Goal: Task Accomplishment & Management: Manage account settings

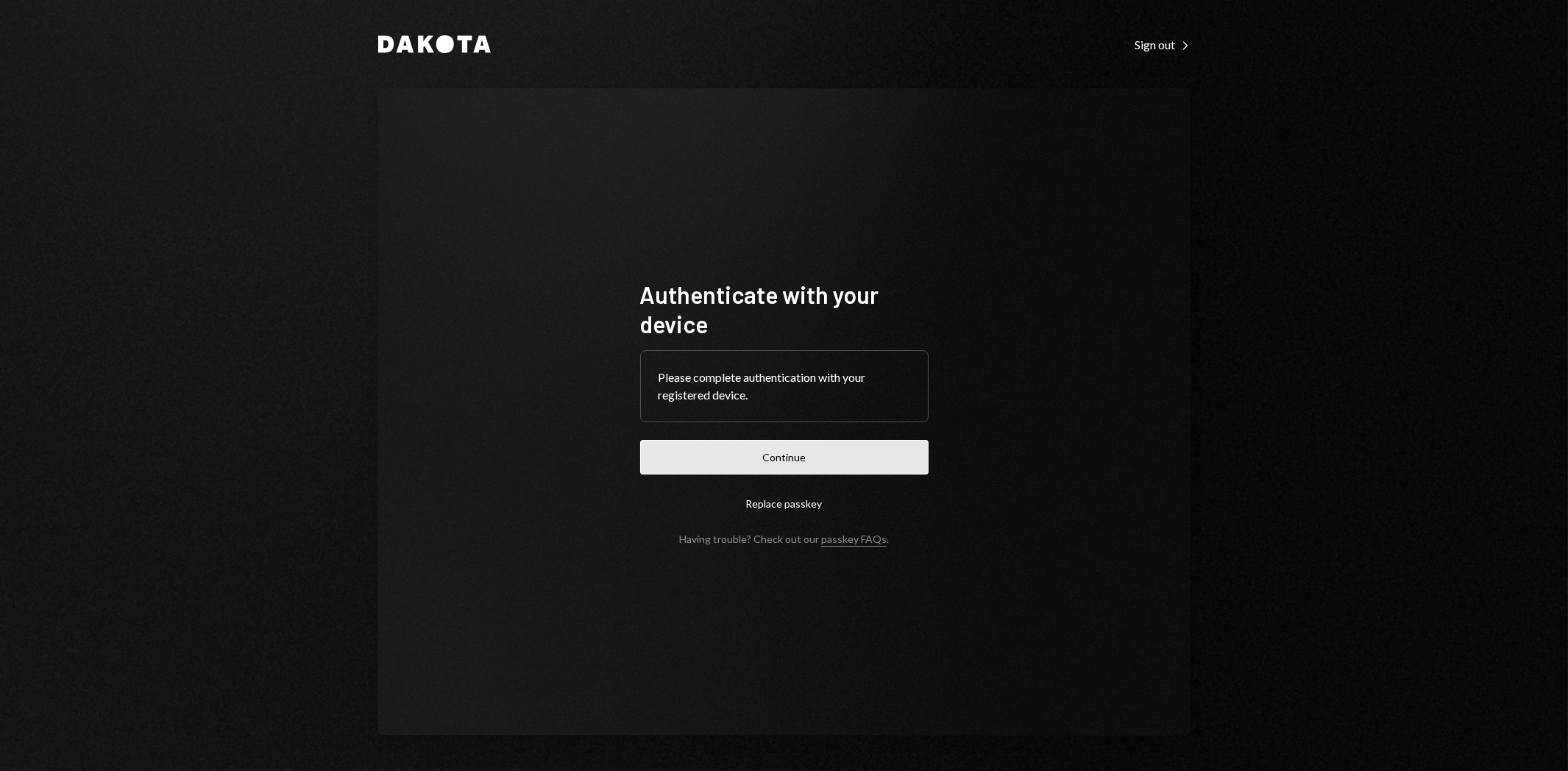
click at [807, 449] on button "Continue" at bounding box center [784, 457] width 288 height 34
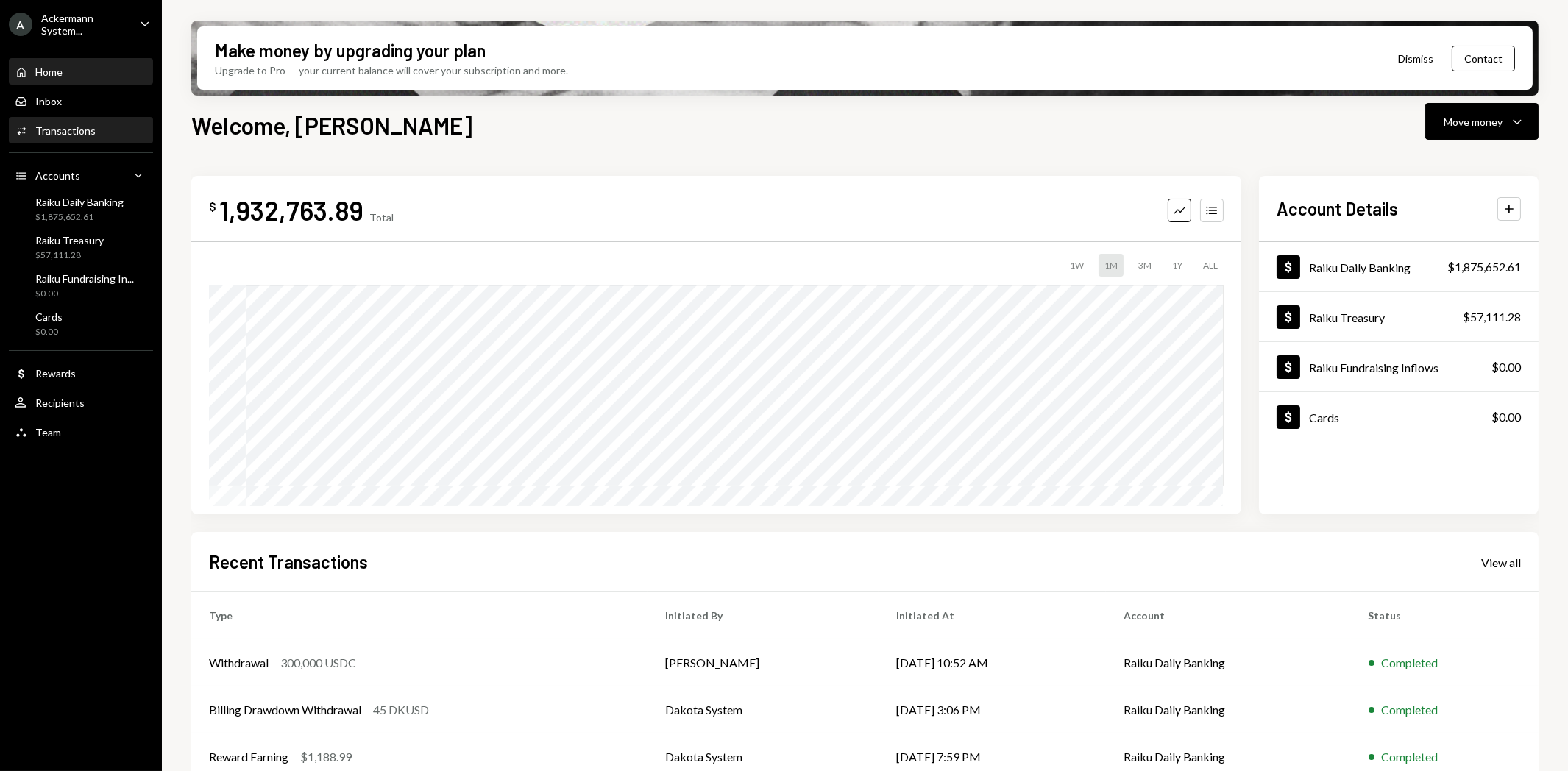
click at [84, 125] on div "Transactions" at bounding box center [65, 130] width 60 height 12
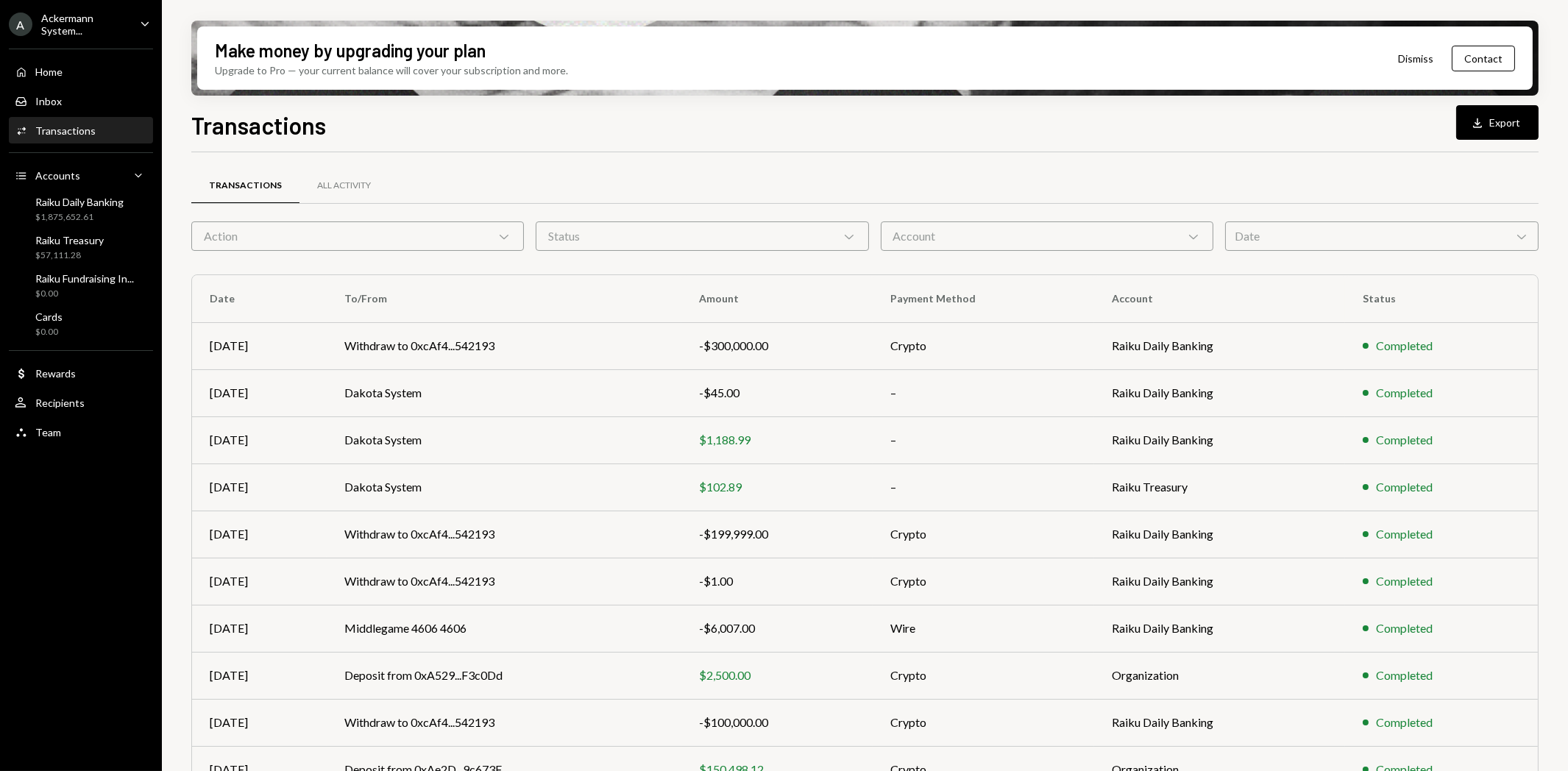
click at [1404, 230] on div "Date Chevron Down" at bounding box center [1382, 236] width 313 height 30
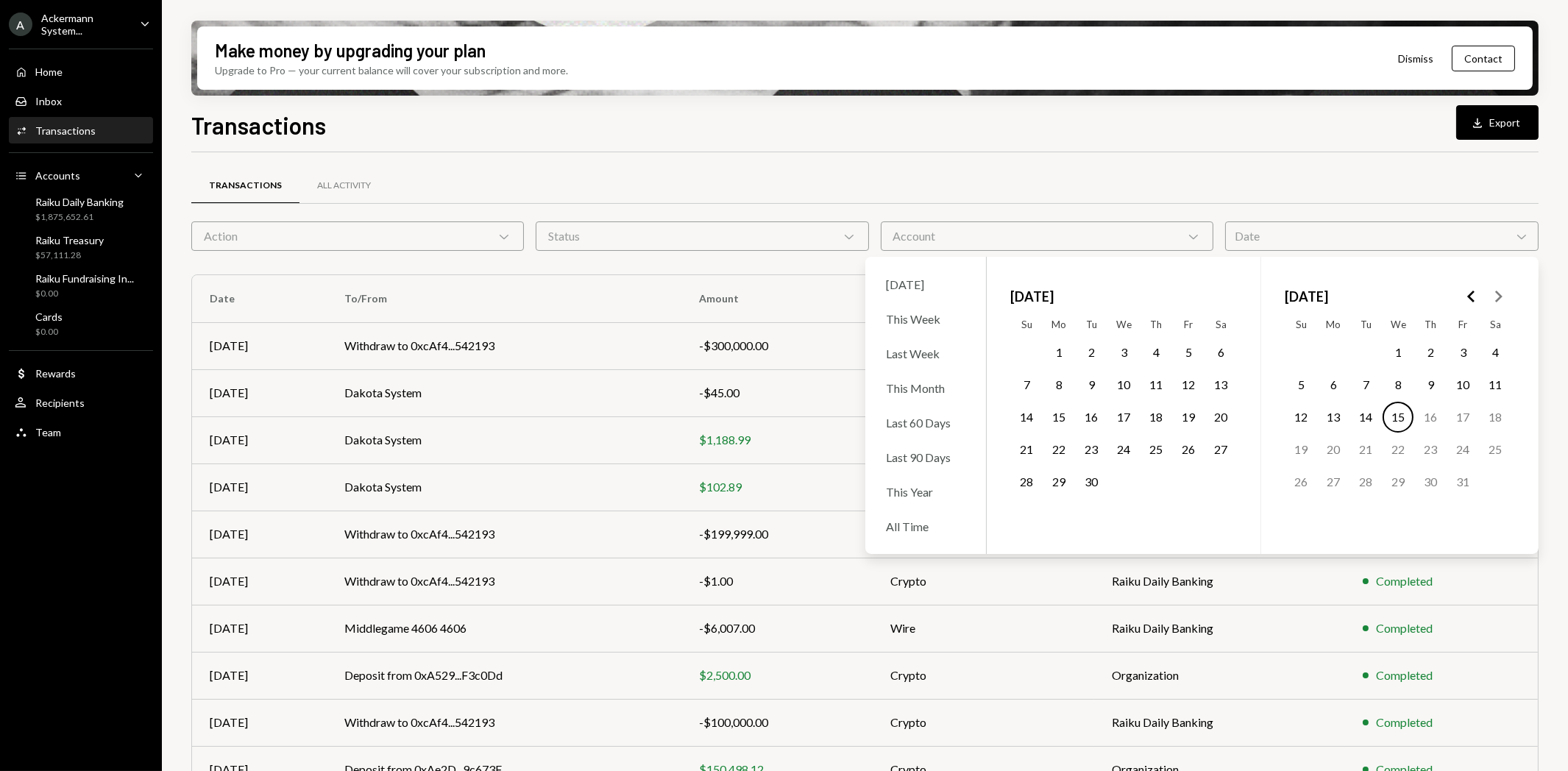
click at [1100, 486] on button "30" at bounding box center [1091, 481] width 31 height 31
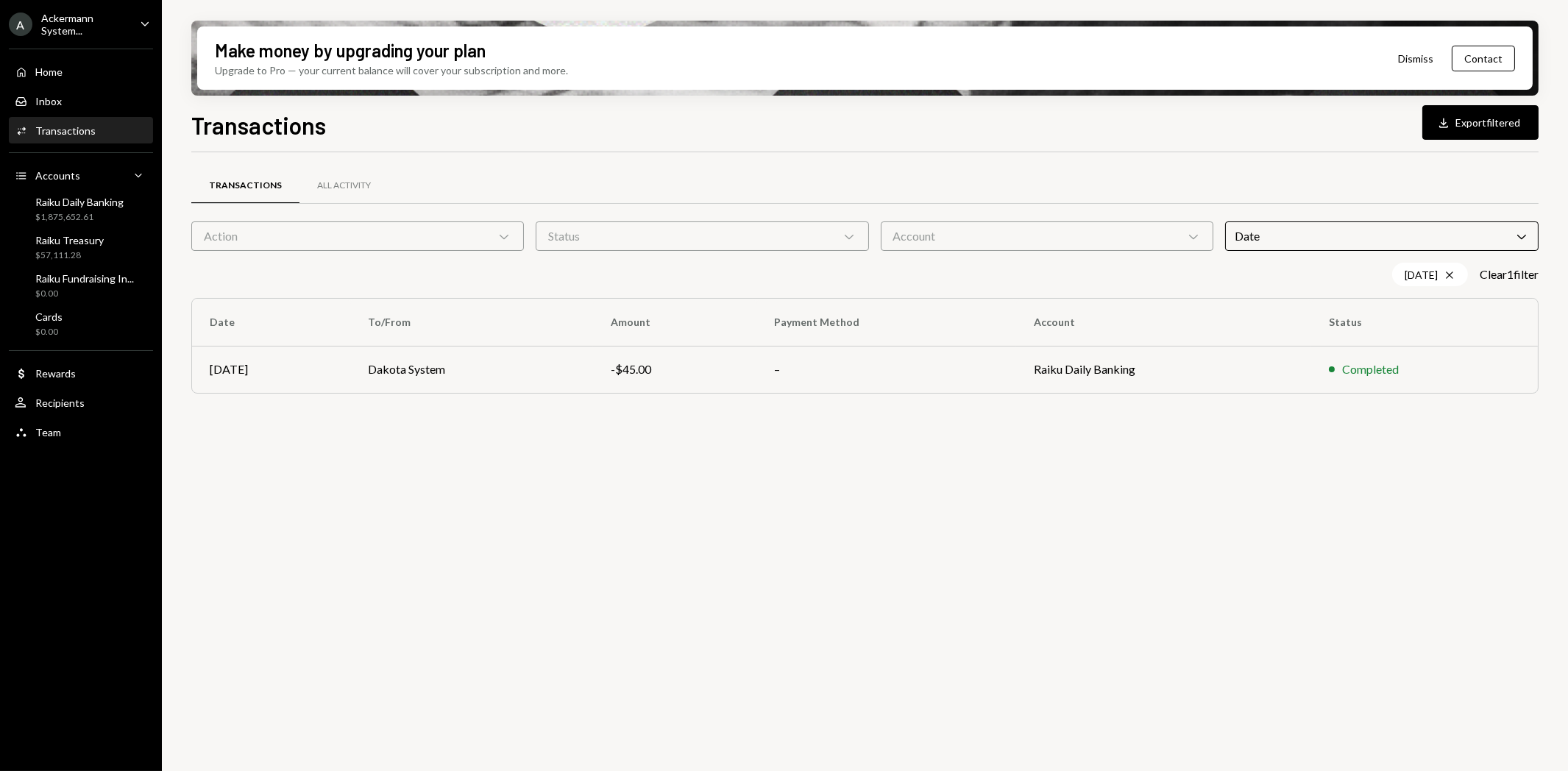
click at [740, 480] on div "Transactions All Activity Action Chevron Down Status Chevron Down Account Chevr…" at bounding box center [865, 470] width 1347 height 635
click at [1068, 369] on td "Raiku Daily Banking" at bounding box center [1164, 369] width 295 height 47
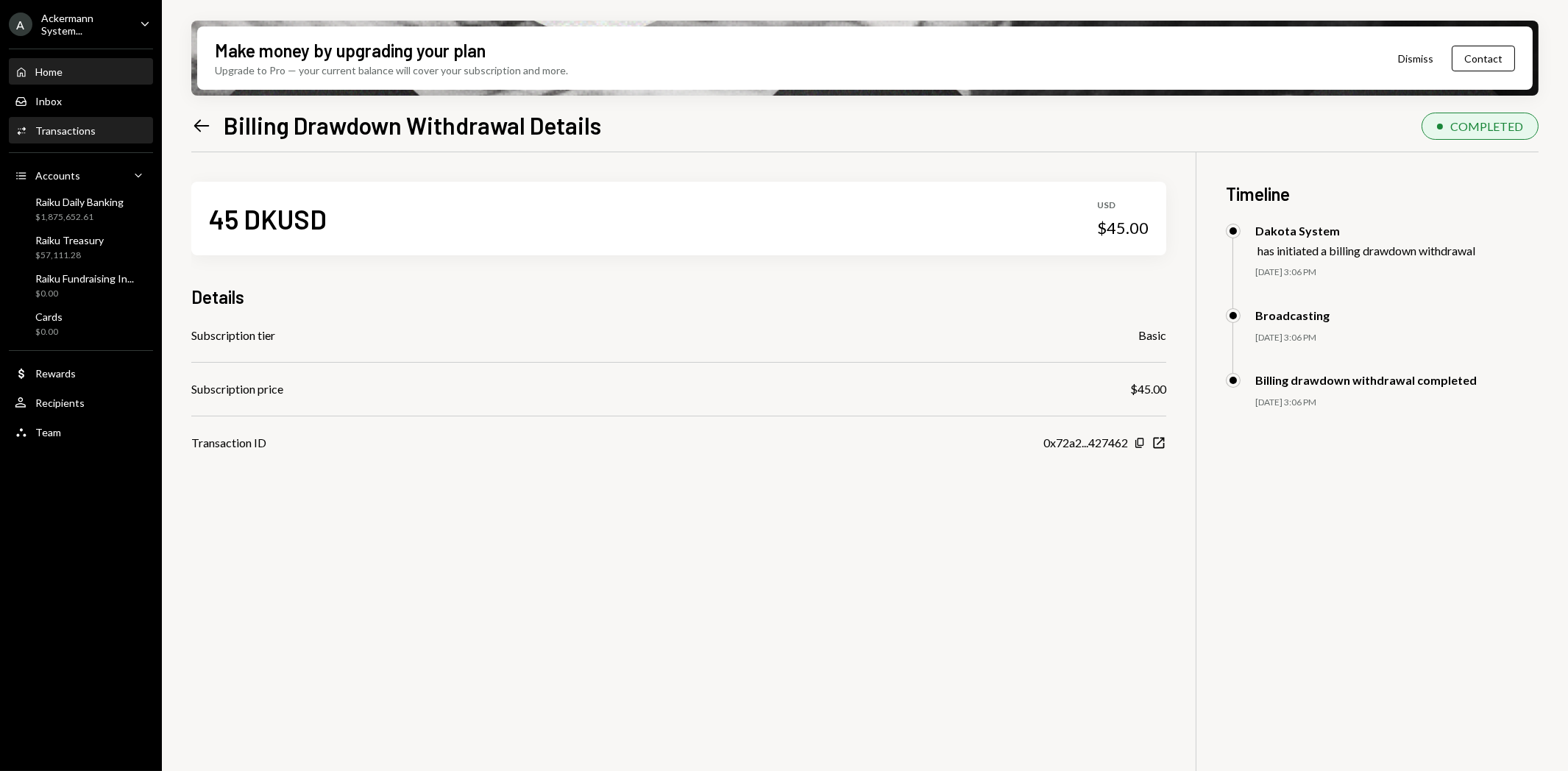
click at [64, 68] on div "Home Home" at bounding box center [81, 72] width 132 height 13
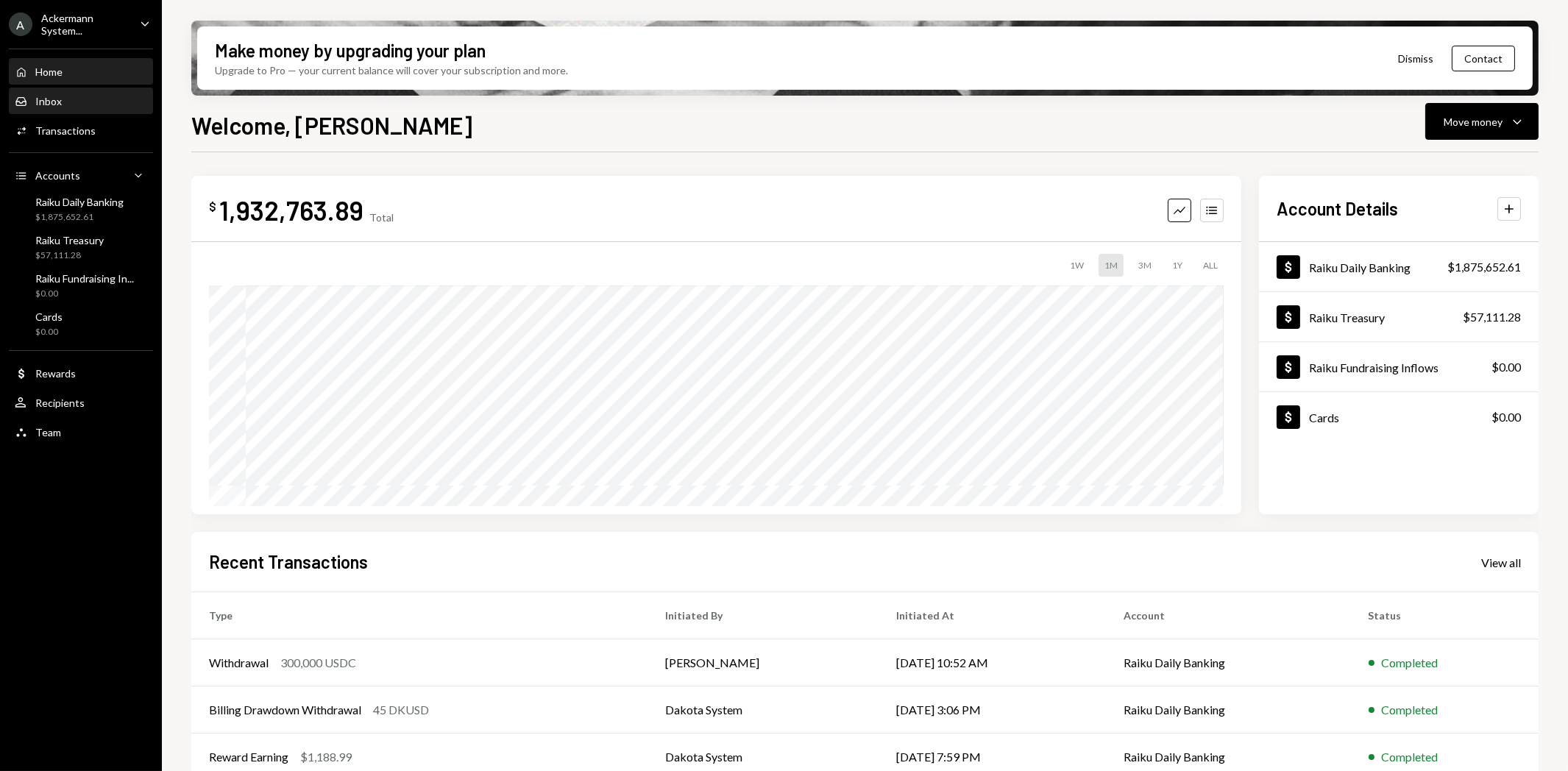
click at [58, 100] on div "Inbox" at bounding box center [48, 101] width 26 height 12
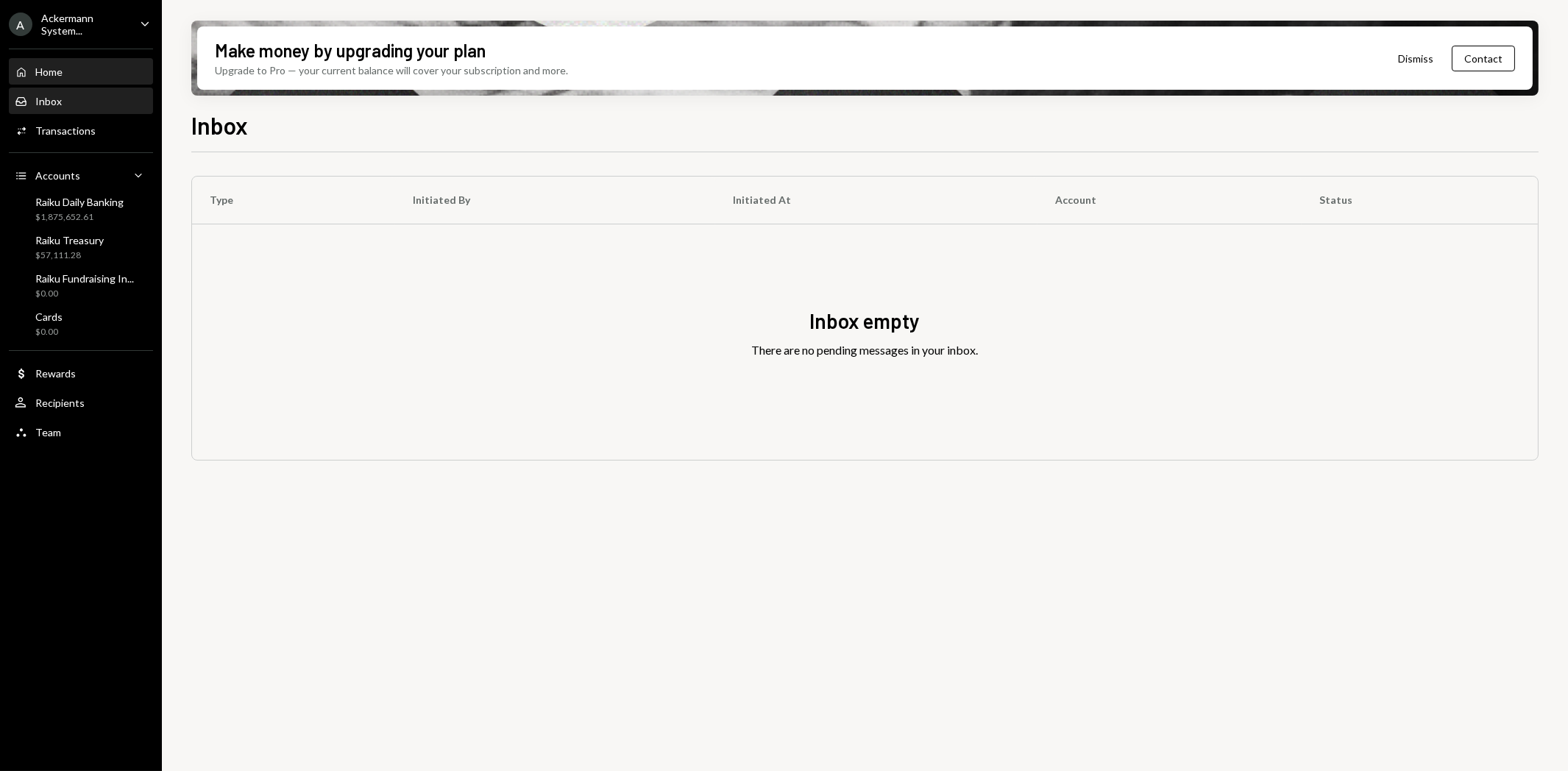
click at [69, 67] on div "Home Home" at bounding box center [81, 72] width 132 height 13
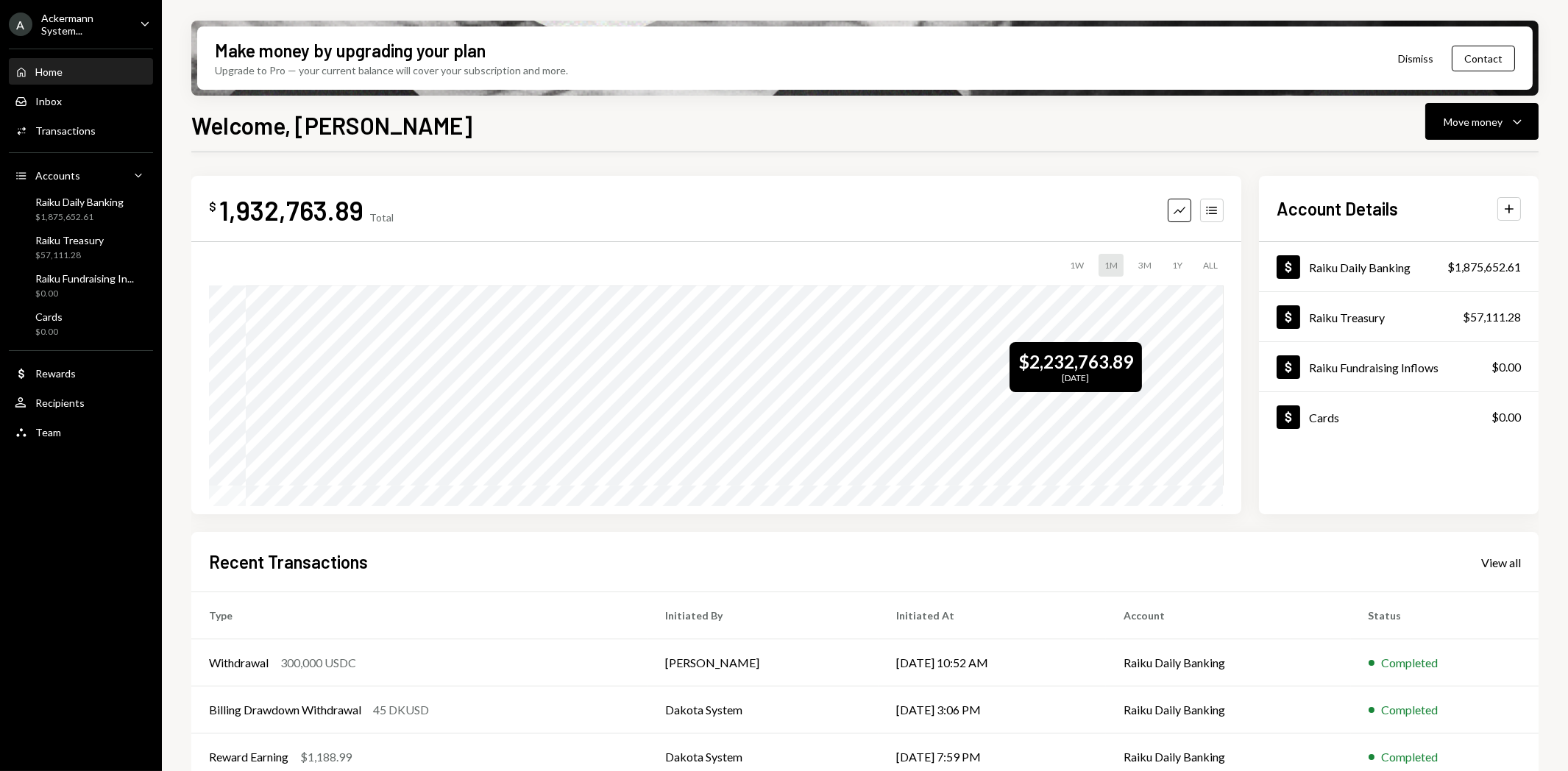
scroll to position [115, 0]
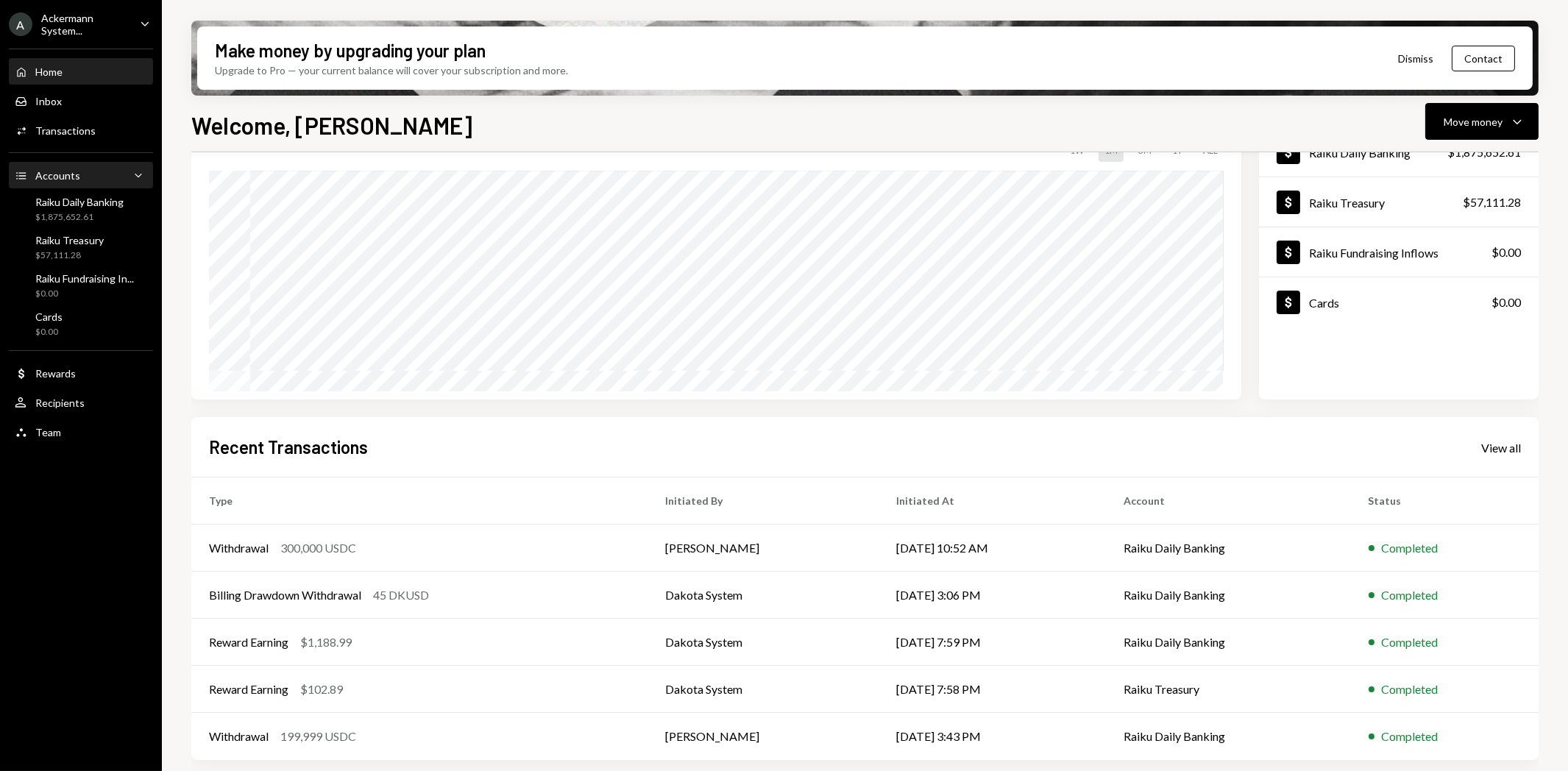
click at [31, 178] on div "Accounts Accounts" at bounding box center [47, 175] width 66 height 13
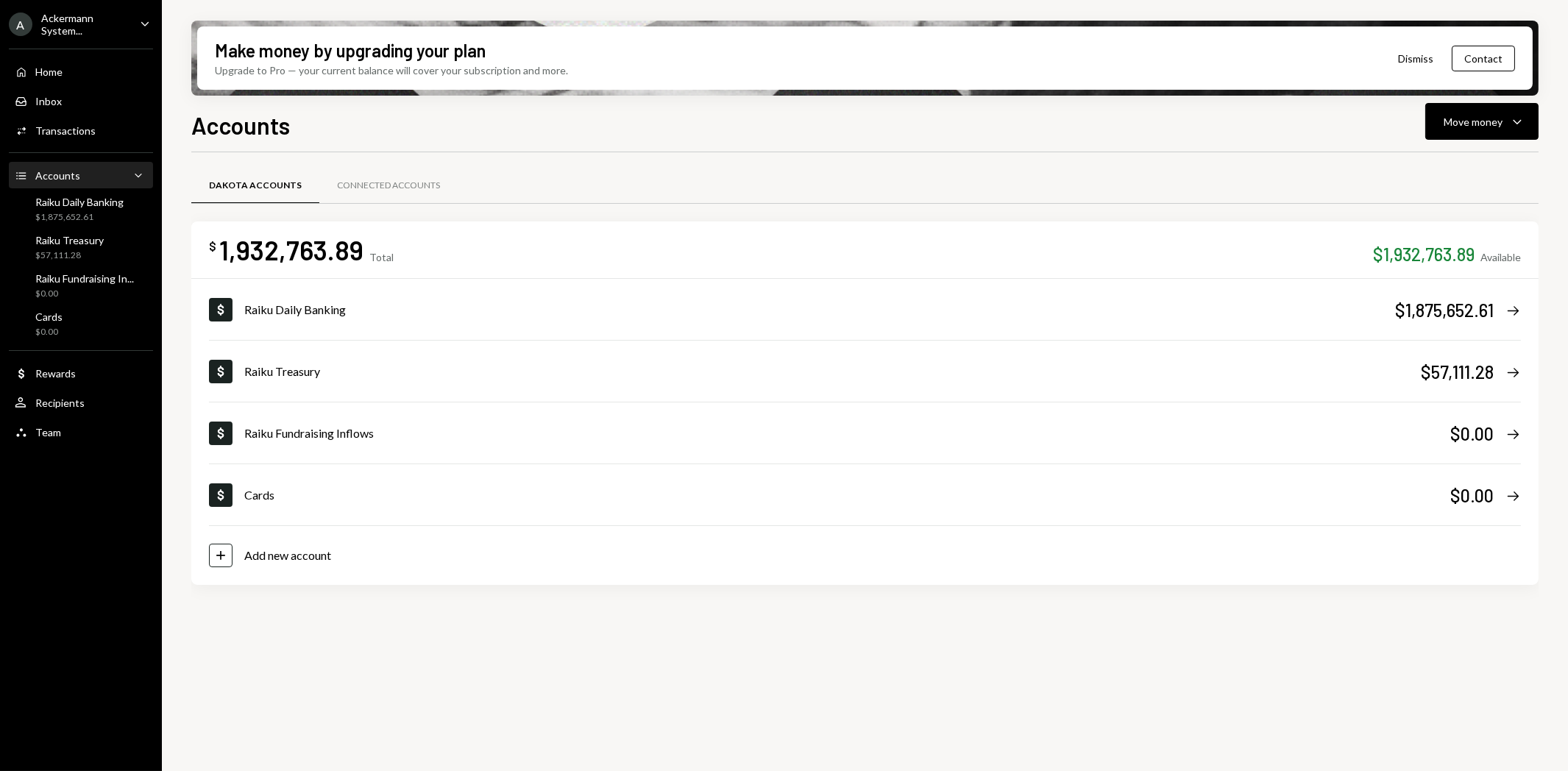
click at [31, 178] on div "Accounts Accounts" at bounding box center [47, 175] width 66 height 13
click at [76, 412] on div "User Recipients" at bounding box center [81, 403] width 132 height 25
